Goal: Task Accomplishment & Management: Manage account settings

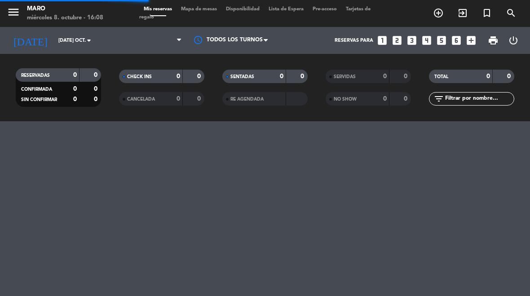
select select "es"
select select "dinner"
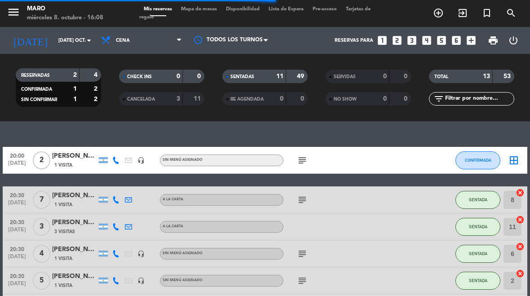
click at [64, 41] on input "[DATE] oct." at bounding box center [87, 40] width 66 height 15
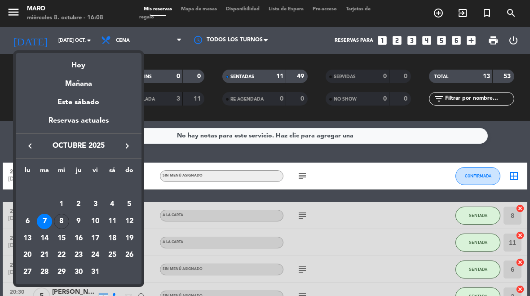
click at [76, 224] on div "9" at bounding box center [78, 221] width 15 height 15
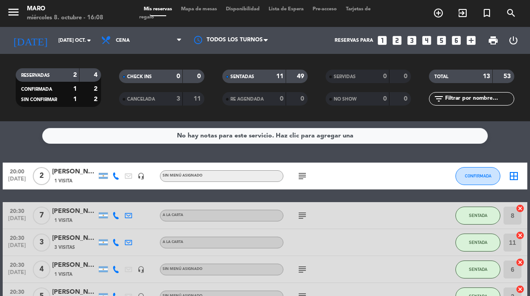
type input "[DEMOGRAPHIC_DATA] [DATE]"
select select "dinner"
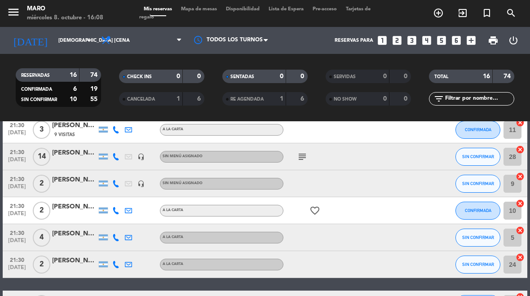
scroll to position [234, 0]
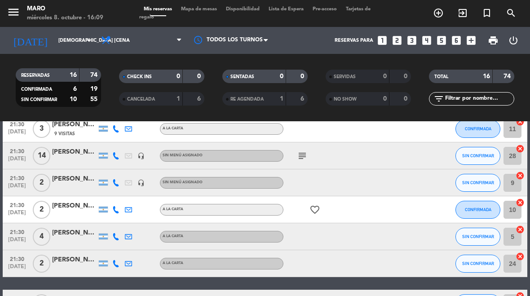
click at [306, 158] on icon "subject" at bounding box center [302, 155] width 11 height 11
click at [137, 153] on icon "headset_mic" at bounding box center [140, 155] width 7 height 7
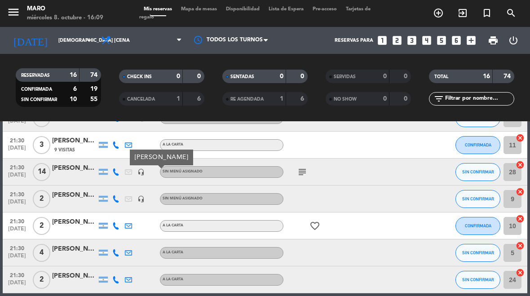
scroll to position [215, 0]
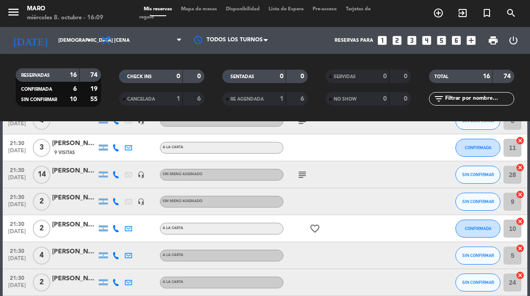
click at [483, 183] on button "SIN CONFIRMAR" at bounding box center [478, 175] width 45 height 18
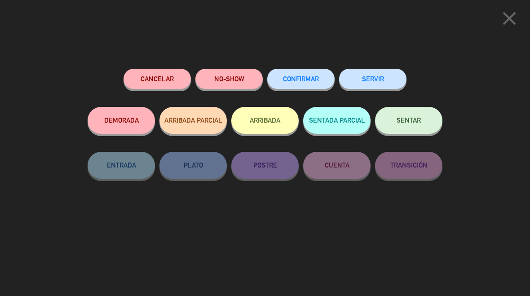
click at [172, 76] on button "Cancelar" at bounding box center [157, 79] width 67 height 20
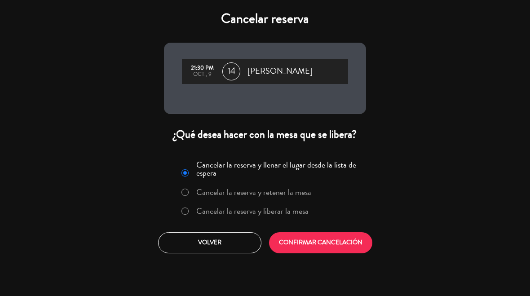
click at [305, 248] on button "CONFIRMAR CANCELACIÓN" at bounding box center [320, 242] width 103 height 21
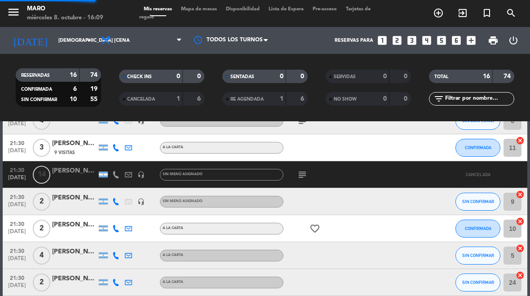
select select "dinner"
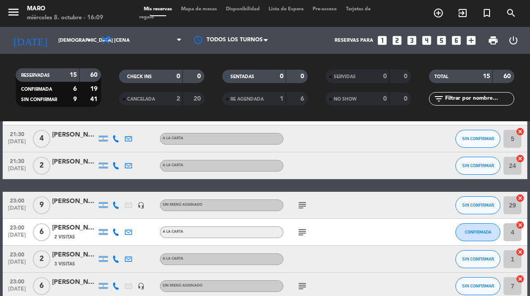
scroll to position [302, 0]
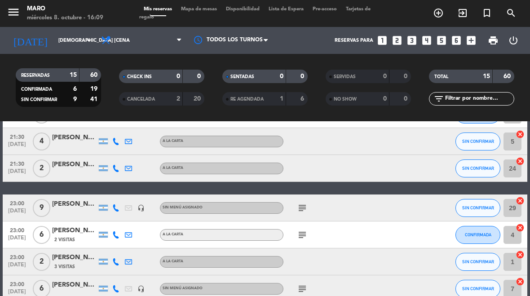
click at [455, 45] on icon "looks_6" at bounding box center [457, 41] width 12 height 12
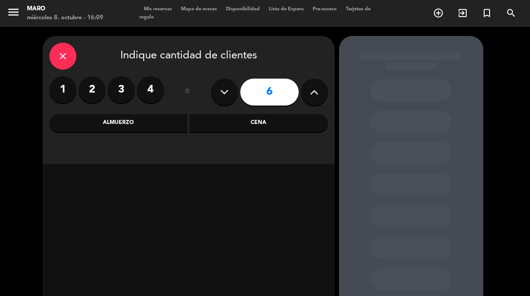
click at [266, 128] on div "Cena" at bounding box center [259, 123] width 138 height 18
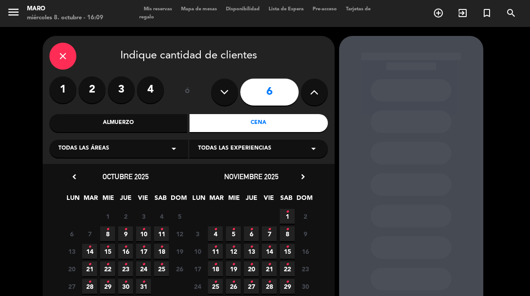
click at [129, 230] on span "9 •" at bounding box center [125, 233] width 15 height 15
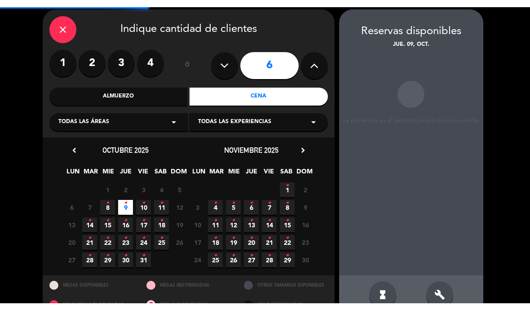
scroll to position [36, 0]
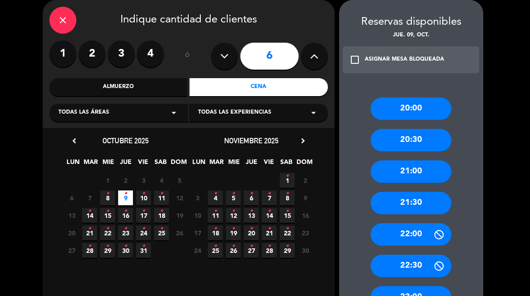
click at [424, 172] on div "21:00" at bounding box center [411, 171] width 81 height 22
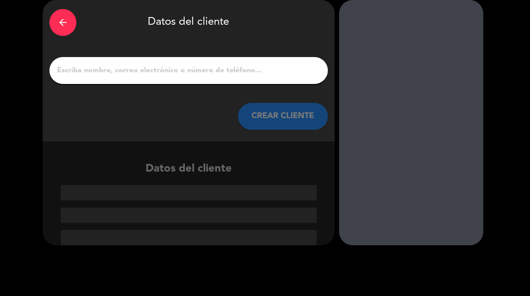
click at [231, 70] on input "1" at bounding box center [188, 70] width 265 height 13
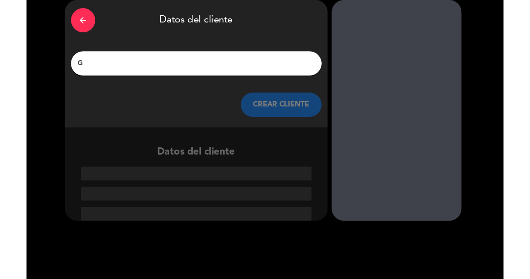
scroll to position [18, 0]
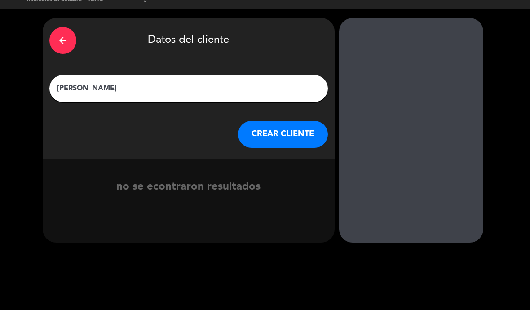
type input "[PERSON_NAME]"
click at [70, 50] on div "arrow_back" at bounding box center [62, 40] width 27 height 27
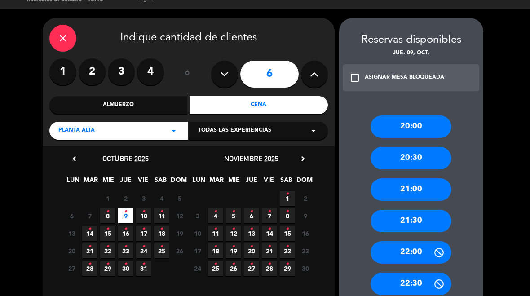
click at [423, 190] on div "21:00" at bounding box center [411, 189] width 81 height 22
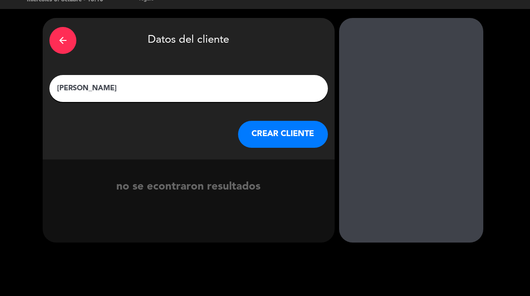
click at [64, 39] on icon "arrow_back" at bounding box center [63, 40] width 11 height 11
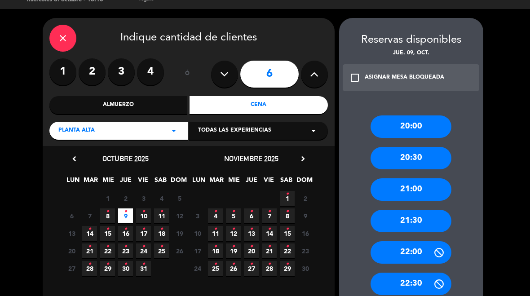
click at [427, 221] on div "21:30" at bounding box center [411, 221] width 81 height 22
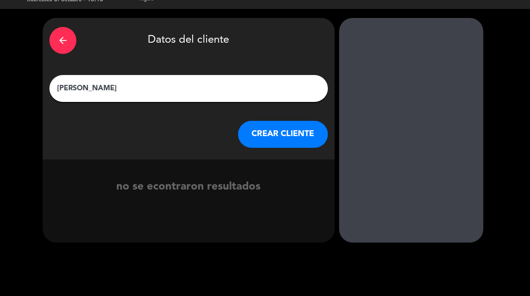
click at [273, 134] on button "CREAR CLIENTE" at bounding box center [283, 134] width 90 height 27
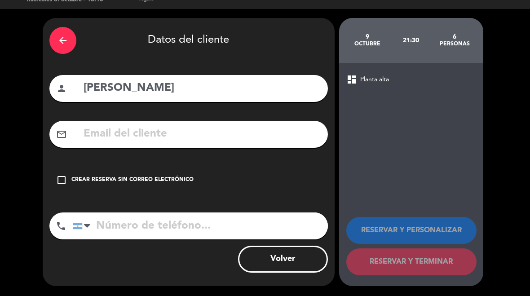
click at [173, 179] on div "Crear reserva sin correo electrónico" at bounding box center [132, 180] width 122 height 9
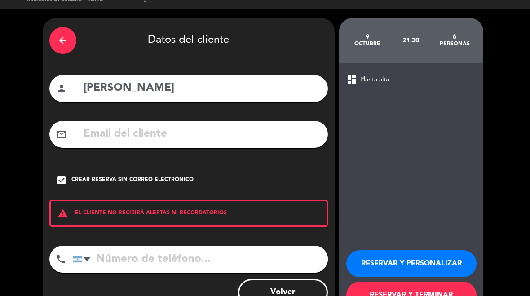
click at [216, 235] on div "arrow_back Datos del cliente person [PERSON_NAME] mail_outline check_box Crear …" at bounding box center [189, 168] width 292 height 301
click at [205, 261] on input "tel" at bounding box center [200, 259] width 255 height 27
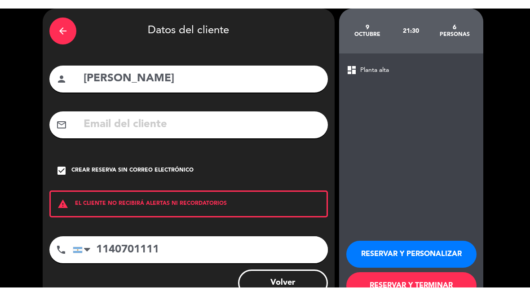
scroll to position [35, 0]
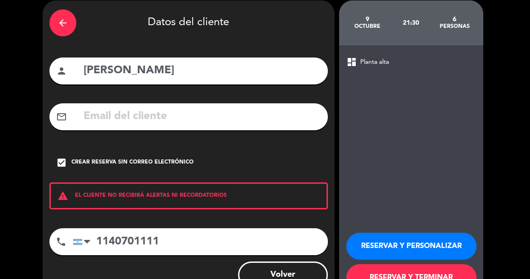
type input "1140701111"
click at [453, 251] on button "RESERVAR Y PERSONALIZAR" at bounding box center [411, 246] width 130 height 27
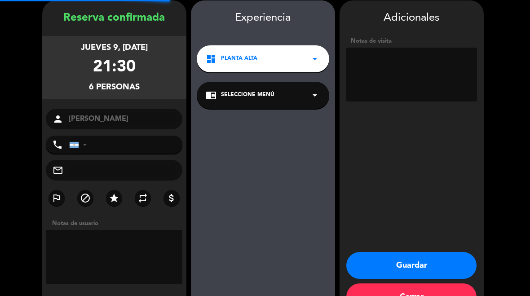
type input "[PHONE_NUMBER]"
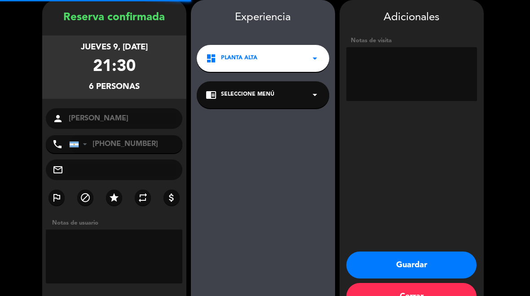
scroll to position [36, 0]
click at [420, 77] on textarea at bounding box center [411, 74] width 131 height 54
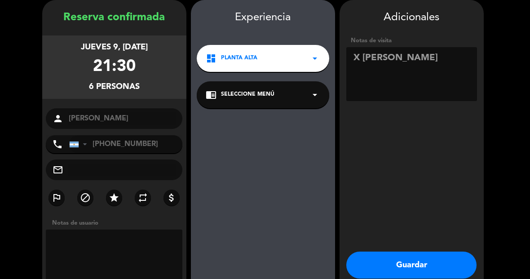
type textarea "X [PERSON_NAME]"
click at [420, 254] on button "Guardar" at bounding box center [411, 265] width 130 height 27
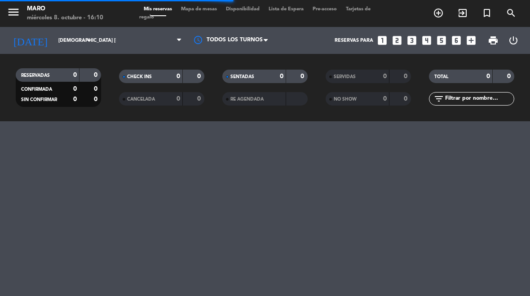
select select "dinner"
